Goal: Task Accomplishment & Management: Complete application form

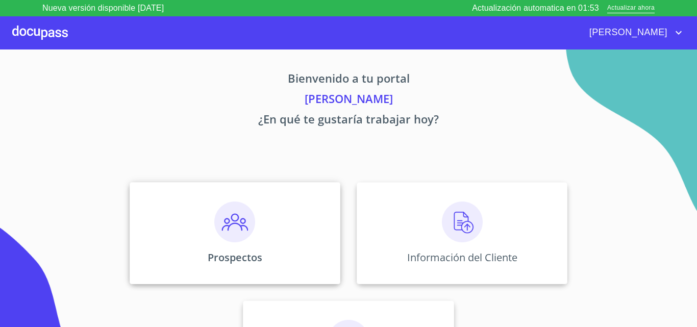
click at [277, 254] on div "Prospectos" at bounding box center [235, 233] width 211 height 102
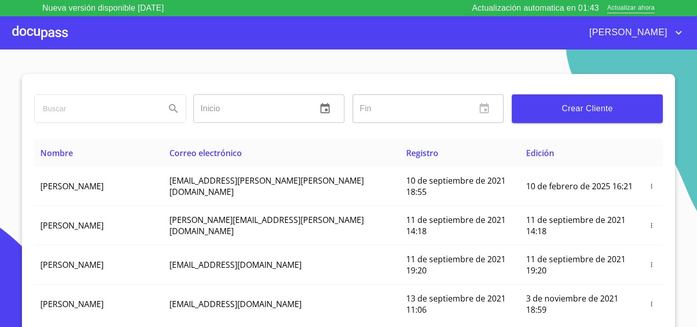
click at [582, 108] on span "Crear Cliente" at bounding box center [587, 109] width 135 height 14
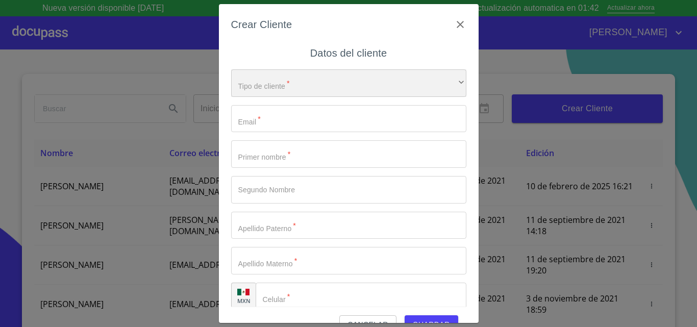
click at [324, 80] on div "​" at bounding box center [348, 83] width 235 height 28
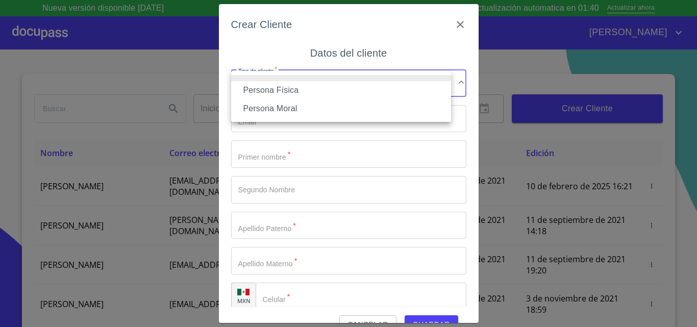
click at [321, 83] on li "Persona Física" at bounding box center [341, 90] width 220 height 18
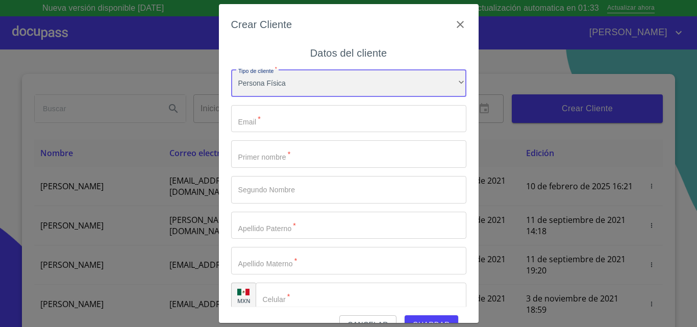
click at [327, 87] on div "Persona Física" at bounding box center [348, 83] width 235 height 28
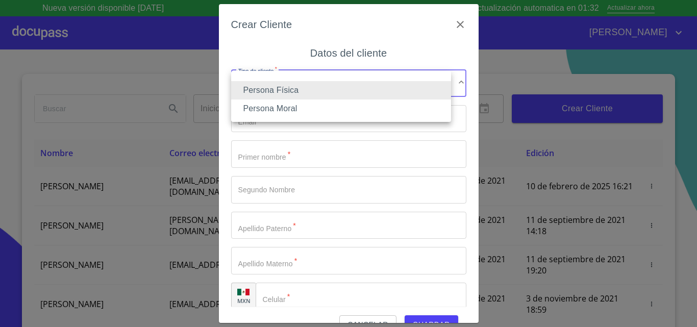
click at [288, 88] on li "Persona Física" at bounding box center [341, 90] width 220 height 18
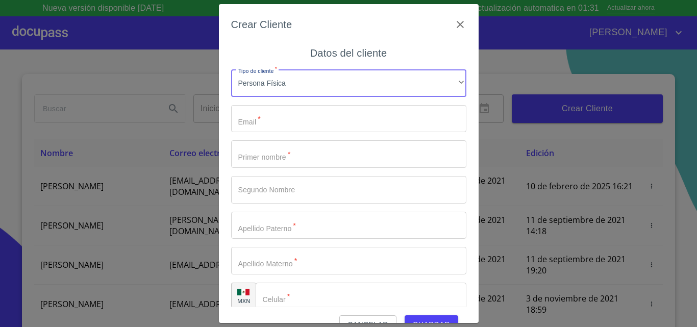
click at [318, 116] on input "Tipo de cliente   *" at bounding box center [348, 119] width 235 height 28
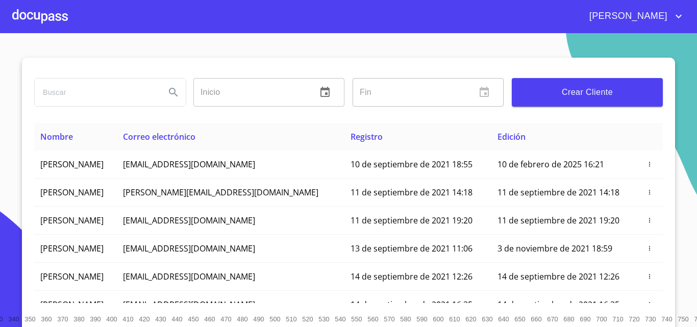
click at [603, 83] on button "Crear Cliente" at bounding box center [587, 92] width 151 height 29
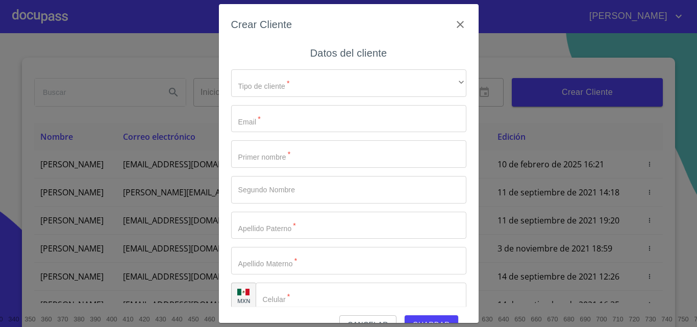
click at [282, 120] on input "Tipo de cliente   *" at bounding box center [348, 119] width 235 height 28
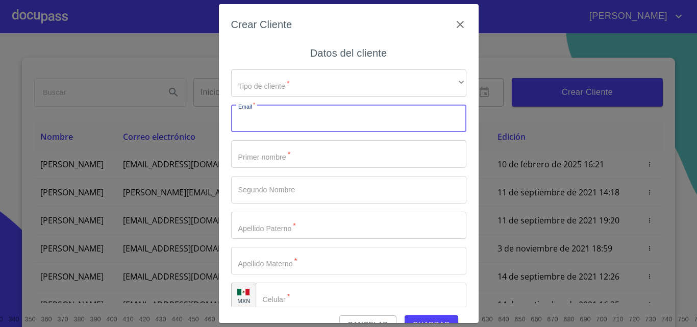
paste input "[EMAIL_ADDRESS][DOMAIN_NAME]"
type input "[EMAIL_ADDRESS][DOMAIN_NAME]"
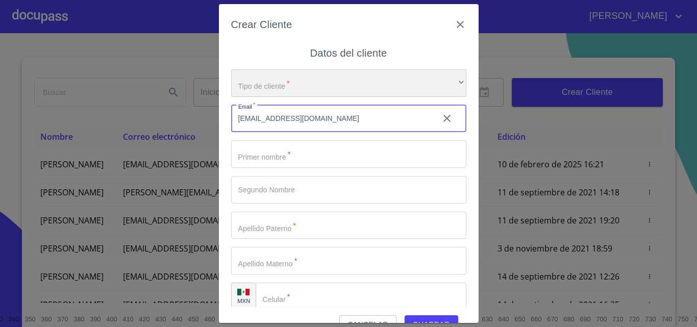
click at [303, 81] on div "​" at bounding box center [348, 83] width 235 height 28
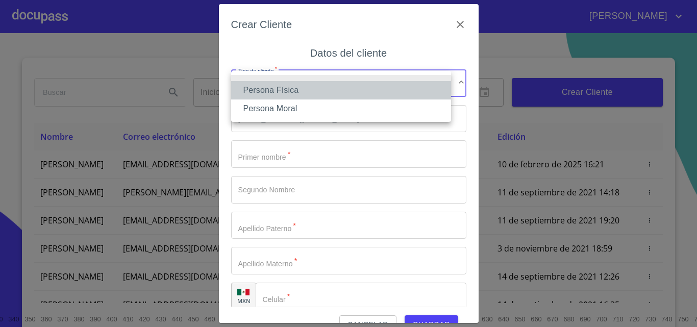
click at [309, 86] on li "Persona Física" at bounding box center [341, 90] width 220 height 18
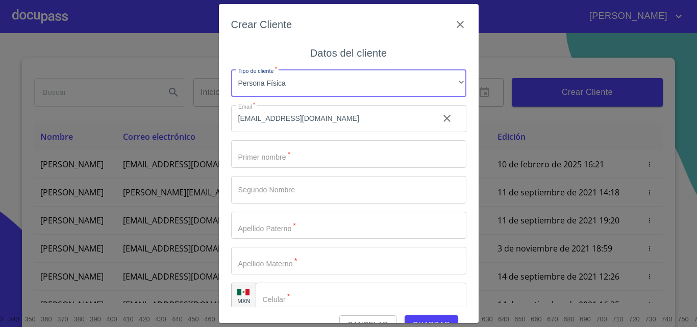
click at [301, 156] on input "Tipo de cliente   *" at bounding box center [348, 154] width 235 height 28
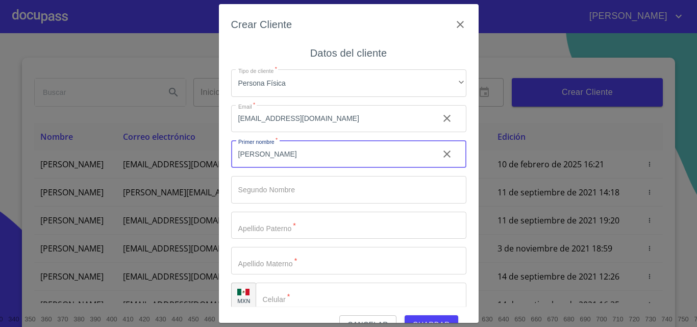
type input "[PERSON_NAME]"
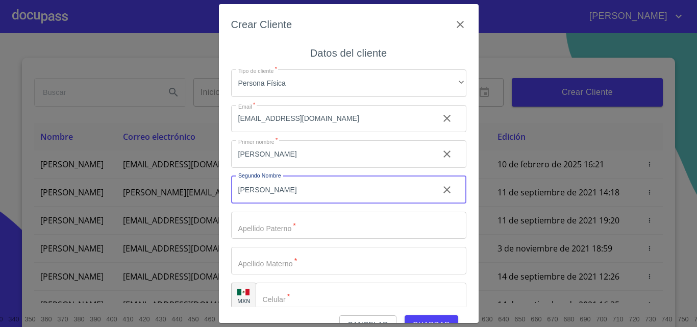
type input "[PERSON_NAME]"
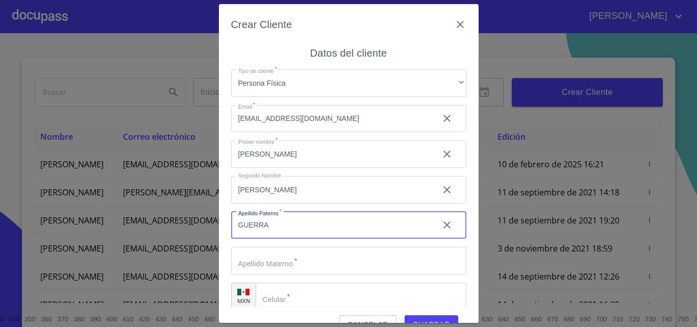
type input "GUERRA"
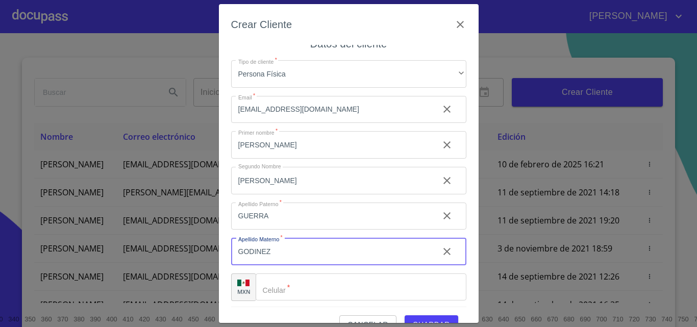
scroll to position [12, 0]
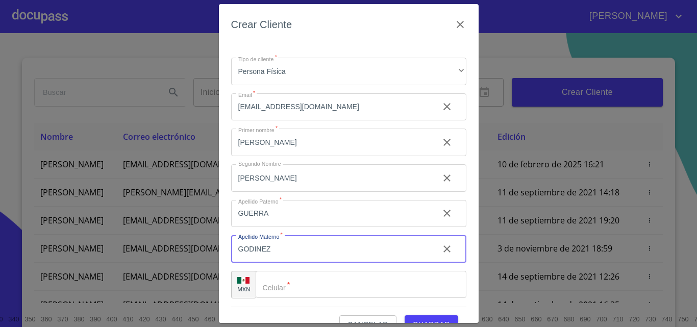
type input "GODINEZ"
click at [330, 284] on input "Tipo de cliente   *" at bounding box center [361, 285] width 211 height 28
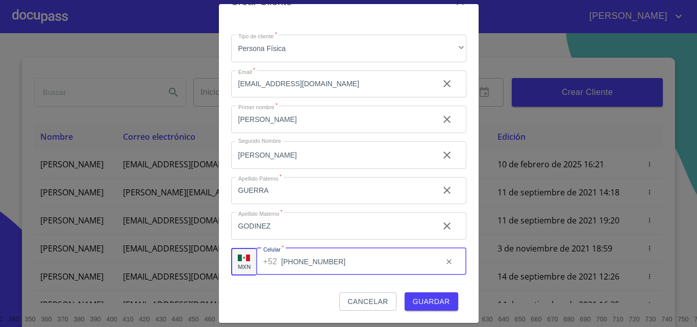
type input "[PHONE_NUMBER]"
click at [432, 299] on span "Guardar" at bounding box center [431, 301] width 37 height 13
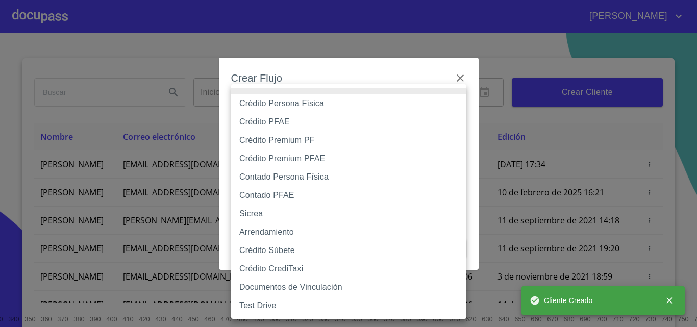
click at [368, 112] on body "[PERSON_NAME] ​ Fin ​ Crear Cliente Nombre Correo electrónico Registro Edición …" at bounding box center [348, 163] width 697 height 327
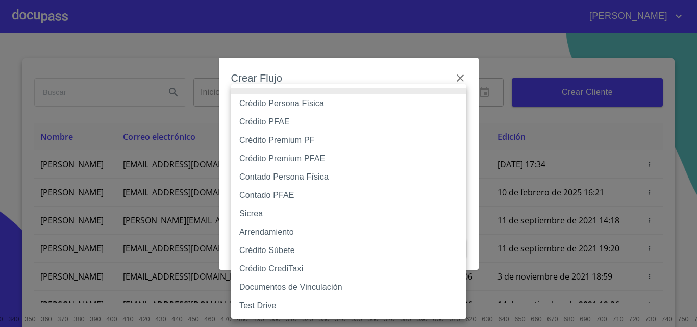
click at [515, 37] on div at bounding box center [348, 163] width 697 height 327
click at [313, 111] on body "[PERSON_NAME] ​ Fin ​ Crear Cliente Nombre Correo electrónico Registro Edición …" at bounding box center [348, 163] width 697 height 327
click at [324, 102] on li "Crédito Persona Física" at bounding box center [348, 103] width 235 height 18
type input "6009fb3c7d1714eb8809aa97"
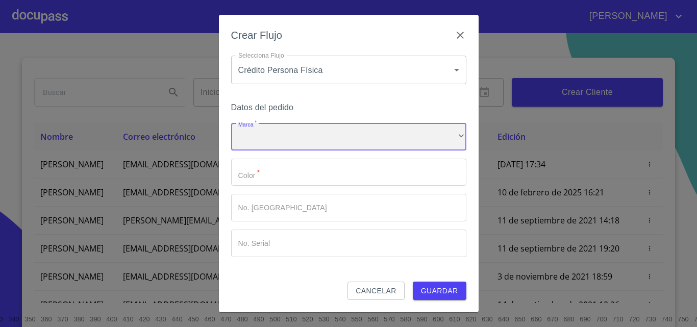
click at [315, 135] on div "​" at bounding box center [348, 137] width 235 height 28
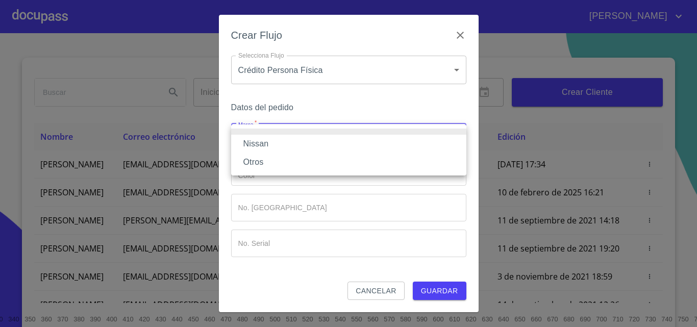
click at [245, 145] on li "Nissan" at bounding box center [348, 144] width 235 height 18
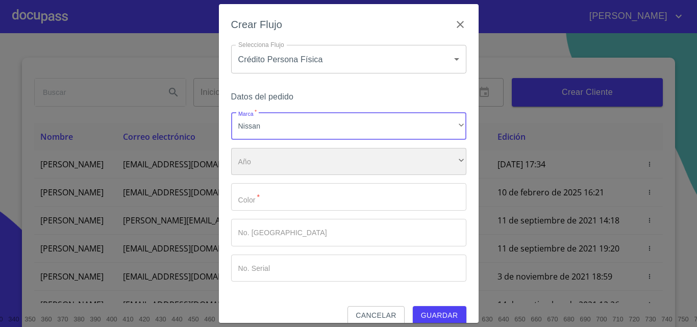
click at [292, 163] on div "​" at bounding box center [348, 162] width 235 height 28
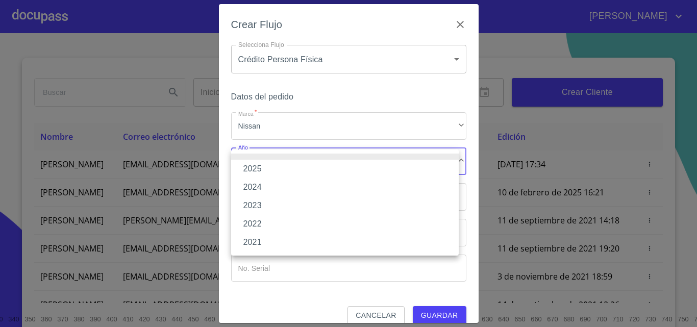
click at [253, 164] on li "2025" at bounding box center [345, 169] width 228 height 18
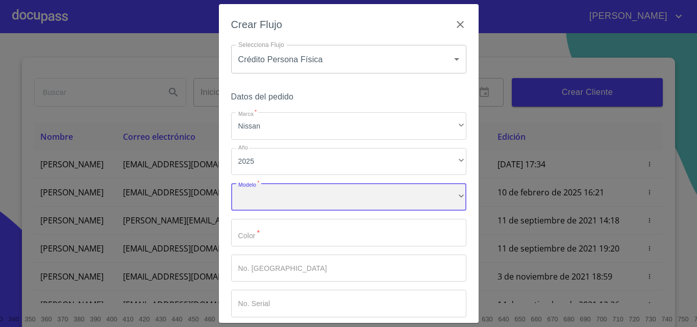
click at [290, 200] on div "​" at bounding box center [348, 197] width 235 height 28
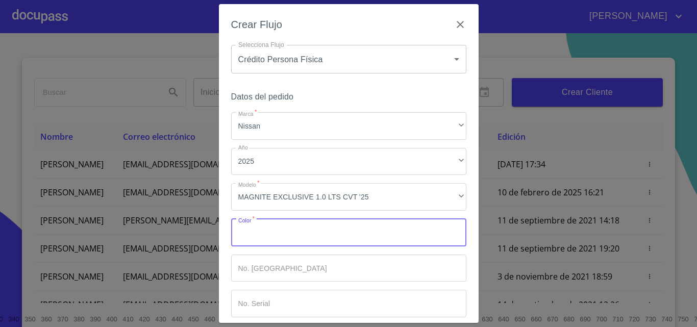
click at [338, 241] on input "Marca   *" at bounding box center [348, 233] width 235 height 28
click at [308, 236] on input "Marca   *" at bounding box center [348, 233] width 235 height 28
type input "ROJO"
click at [313, 247] on input "Marca   *" at bounding box center [331, 233] width 200 height 28
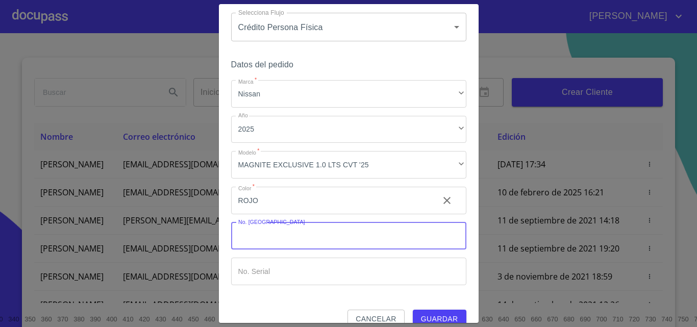
scroll to position [50, 0]
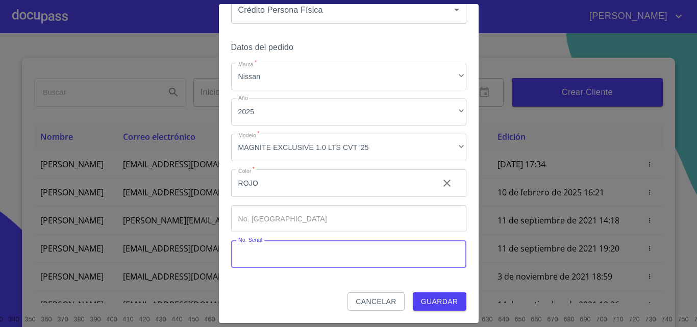
click at [306, 255] on input "Marca   *" at bounding box center [348, 254] width 235 height 28
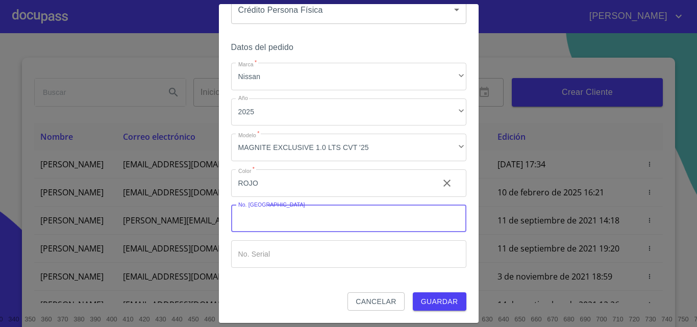
click at [325, 208] on input "Marca   *" at bounding box center [348, 219] width 235 height 28
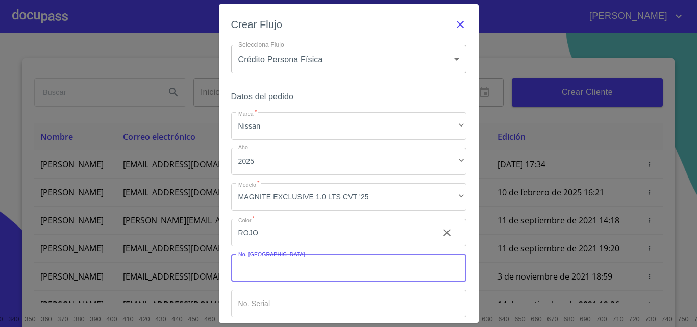
click at [454, 21] on icon "button" at bounding box center [460, 24] width 12 height 12
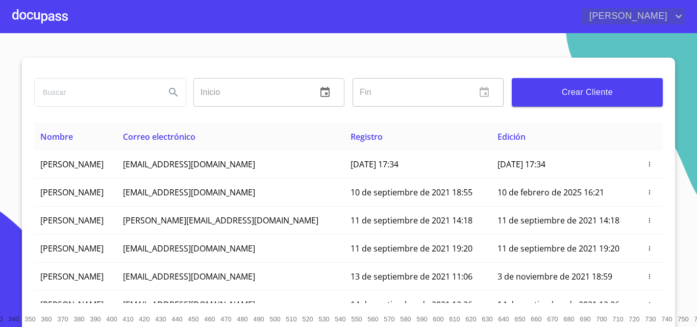
click at [681, 17] on icon "account of current user" at bounding box center [679, 16] width 12 height 12
click at [660, 23] on li "Salir" at bounding box center [668, 21] width 33 height 18
